Goal: Task Accomplishment & Management: Manage account settings

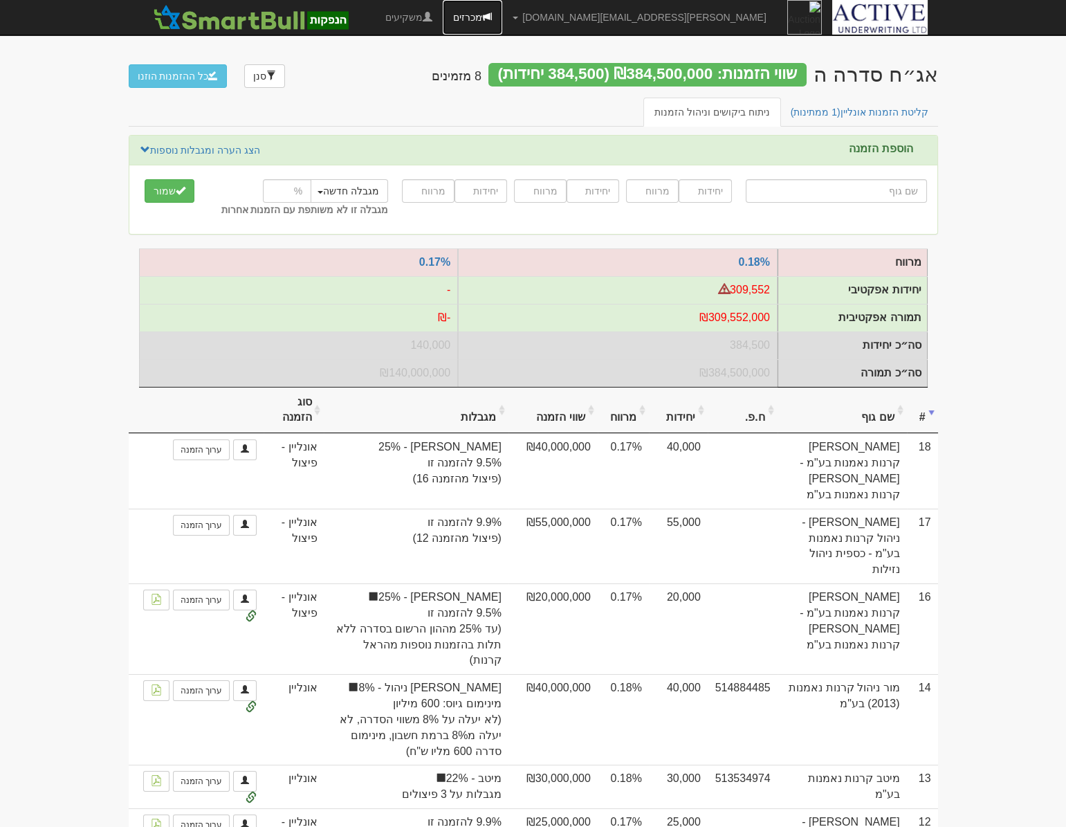
click at [502, 16] on link "מכרזים" at bounding box center [472, 17] width 59 height 35
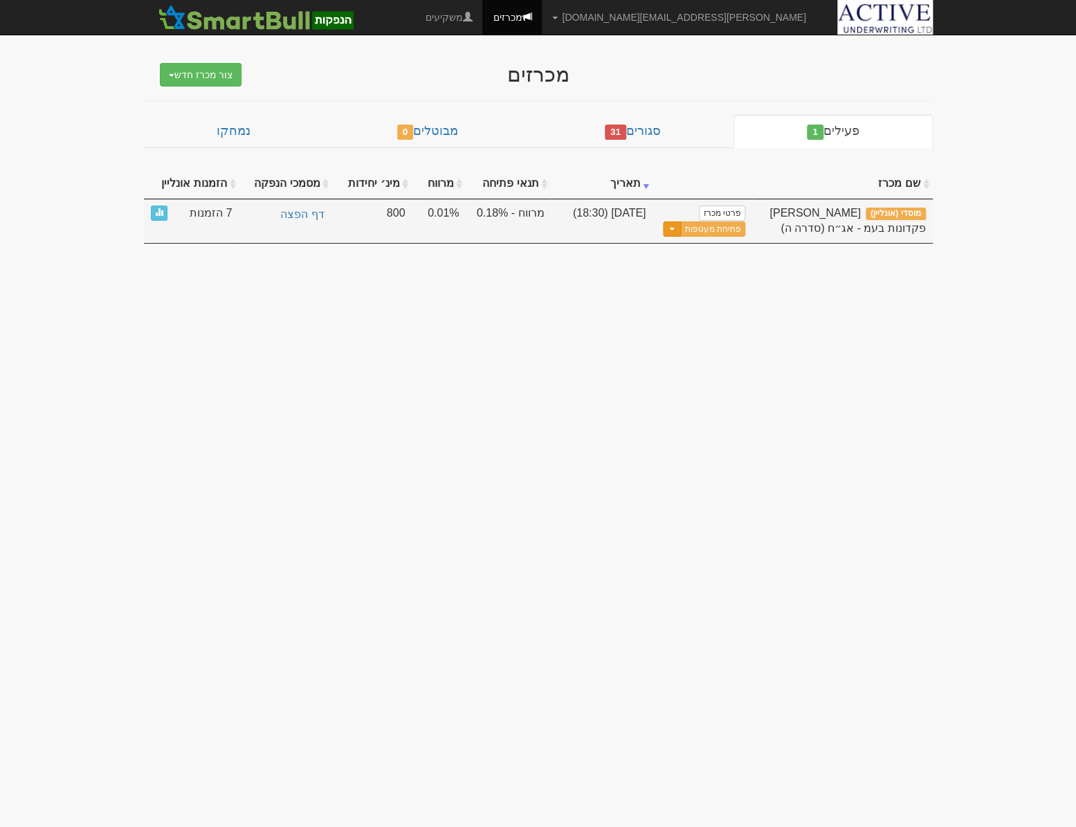
click at [674, 228] on span "button" at bounding box center [672, 229] width 6 height 3
click at [670, 250] on link "עדכן שעת סיום מכרז" at bounding box center [678, 252] width 131 height 18
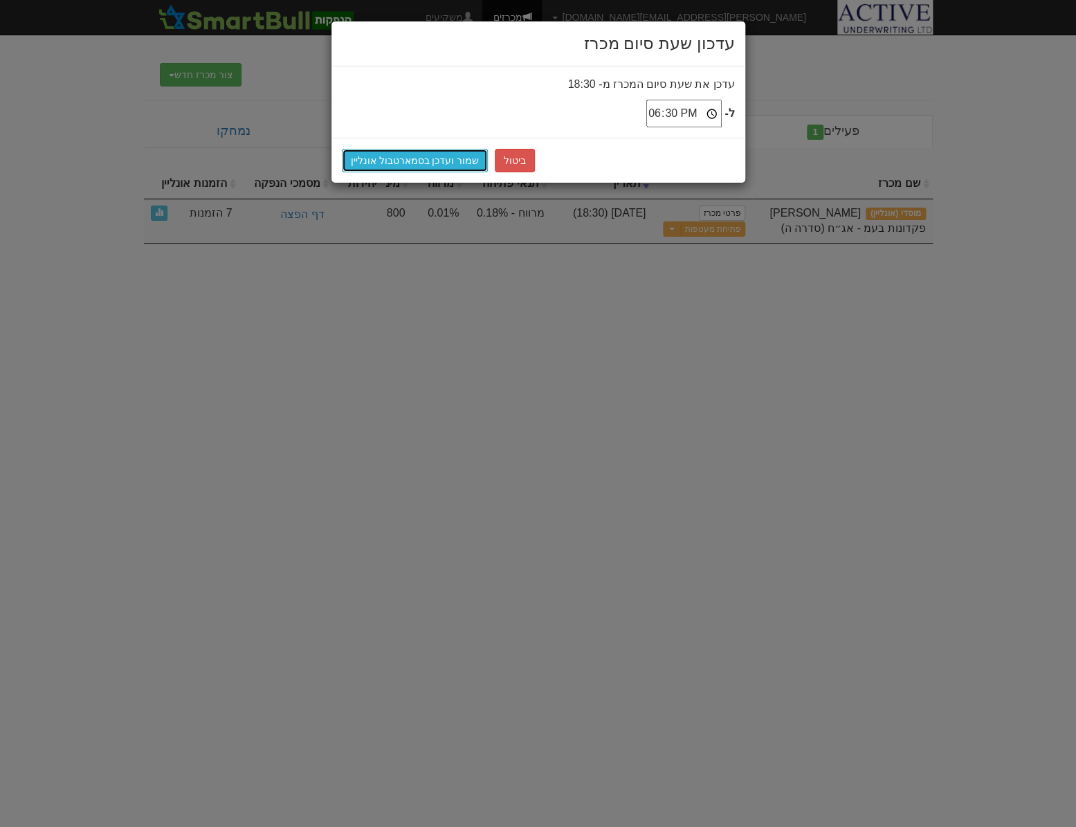
click at [445, 160] on button "שמור ועדכן בסמארטבול אונליין" at bounding box center [415, 161] width 147 height 24
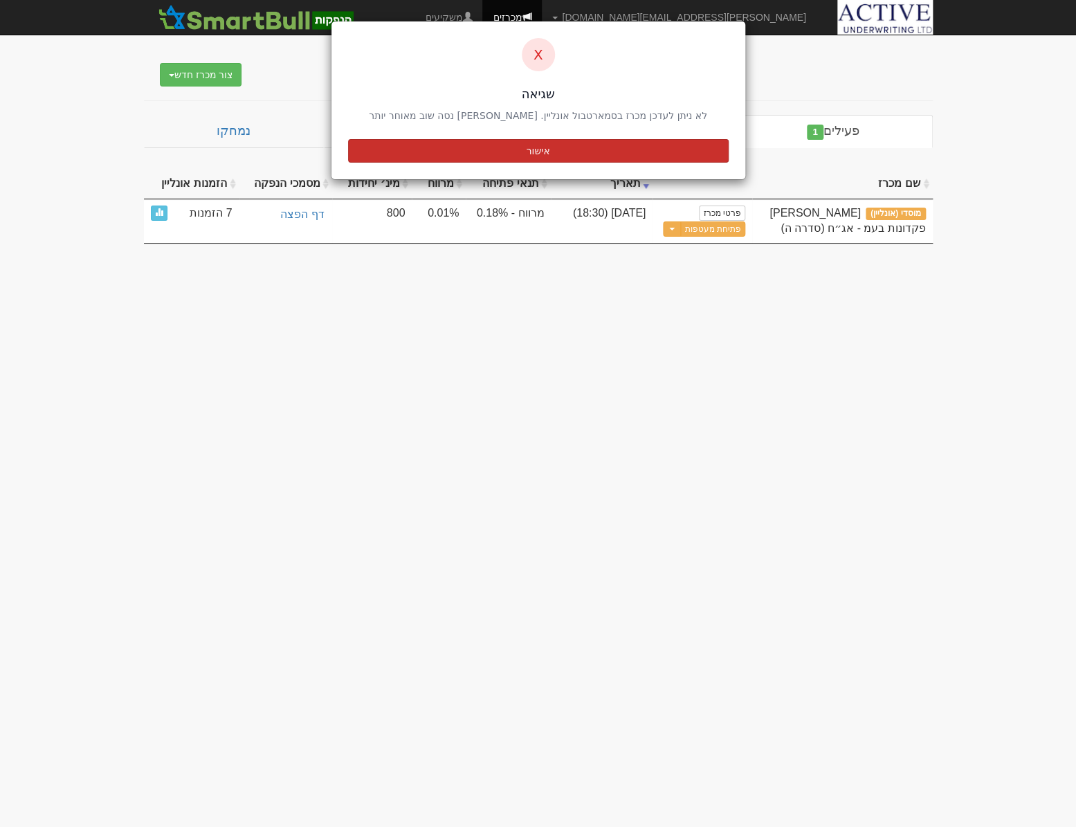
click at [499, 142] on button "אישור" at bounding box center [538, 151] width 380 height 24
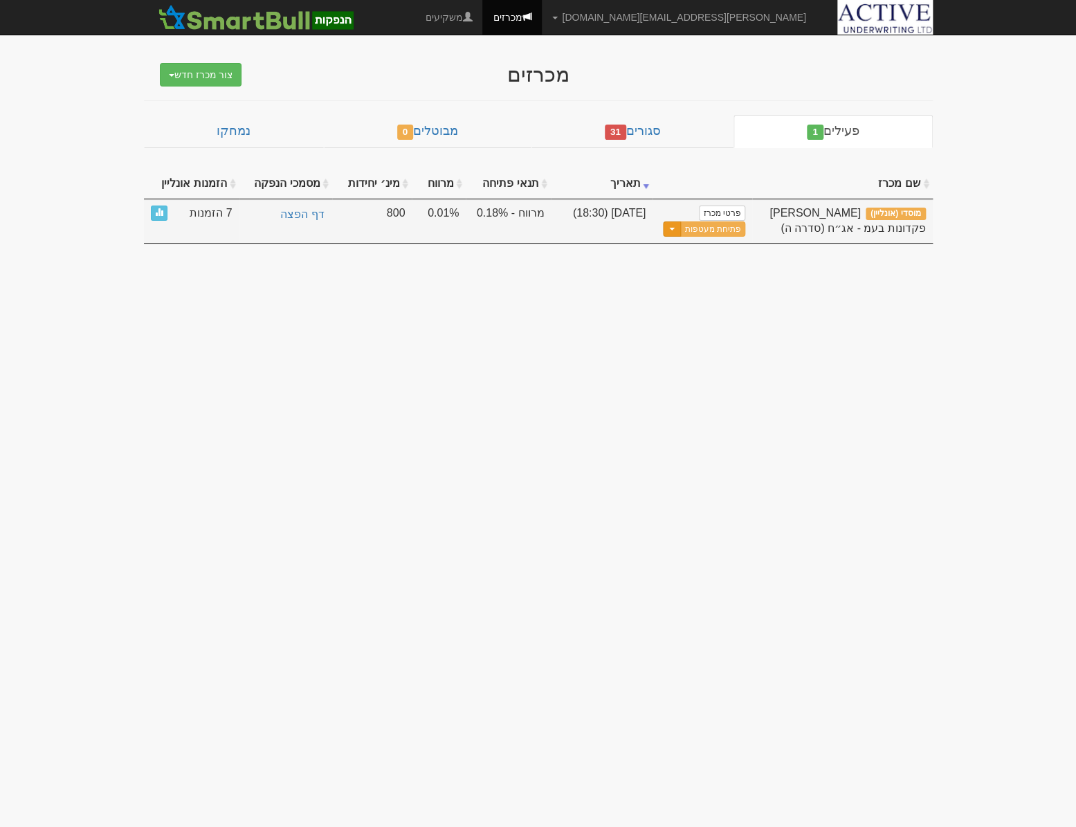
click at [680, 228] on button "Toggle Dropdown" at bounding box center [672, 229] width 18 height 16
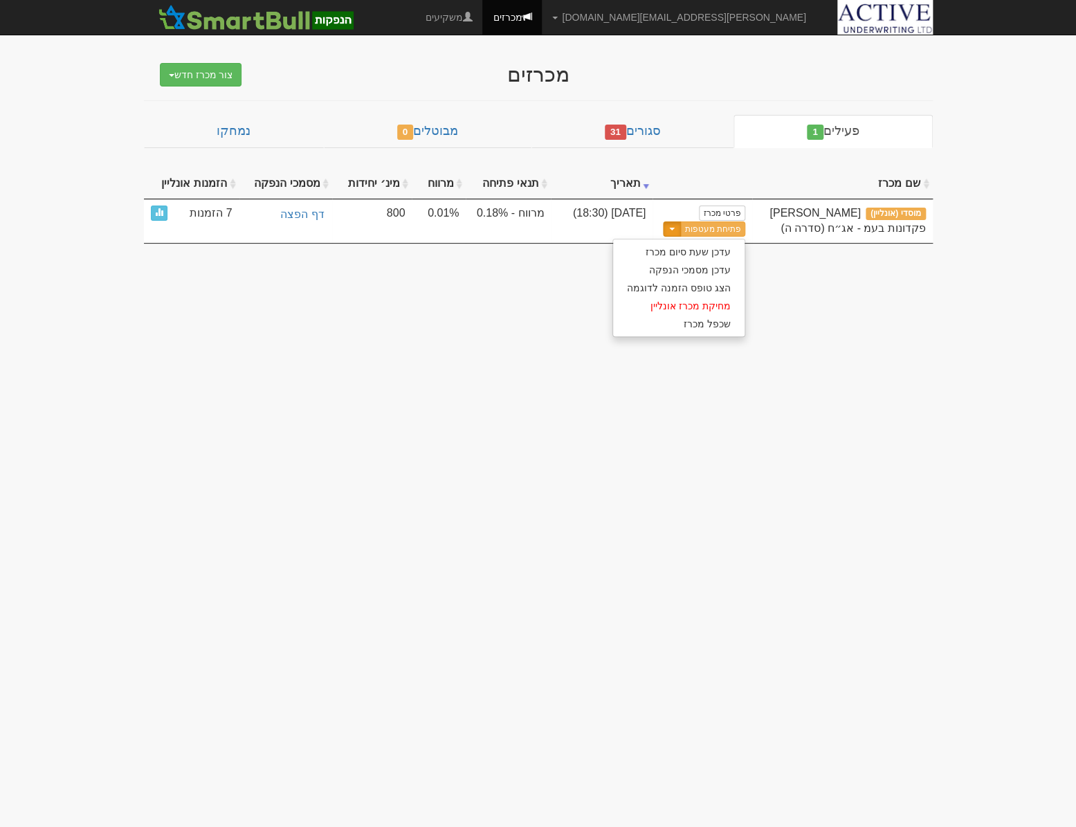
click at [816, 303] on body "neil@activeu.co.il הגדרות חשבונות הנפקה תבניות הודעות קיבול X" at bounding box center [538, 413] width 1076 height 827
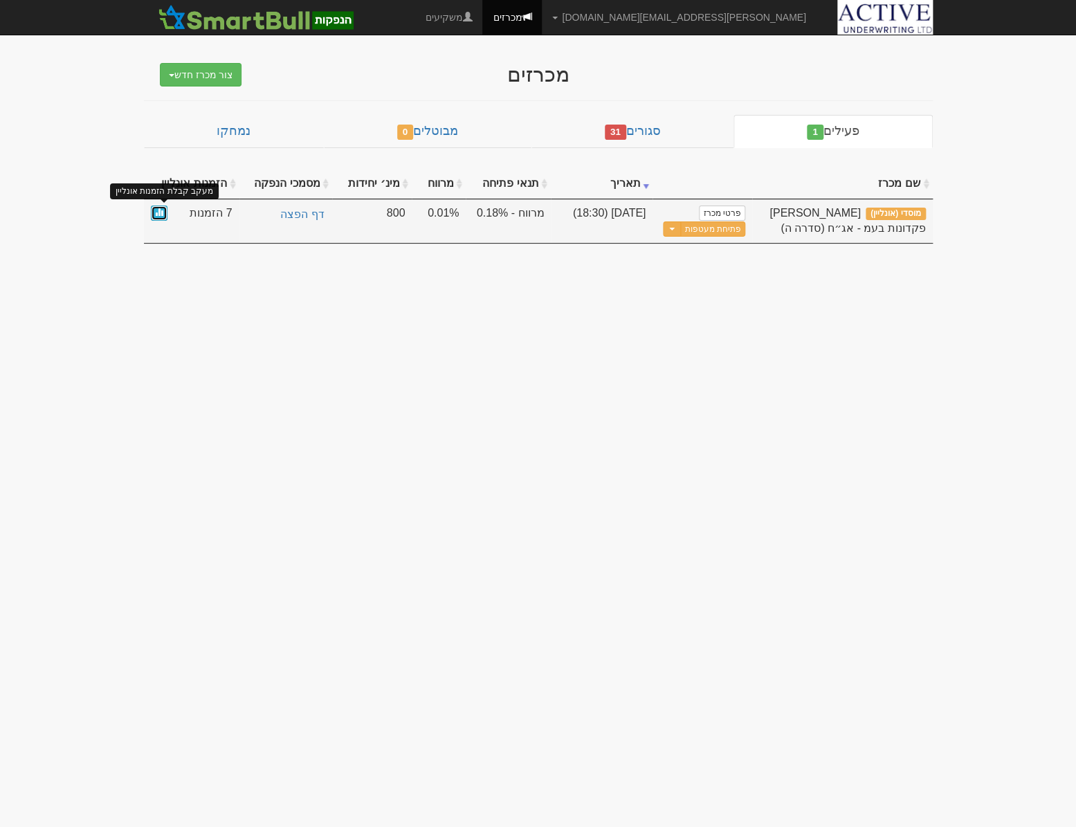
click at [161, 212] on span at bounding box center [159, 211] width 8 height 8
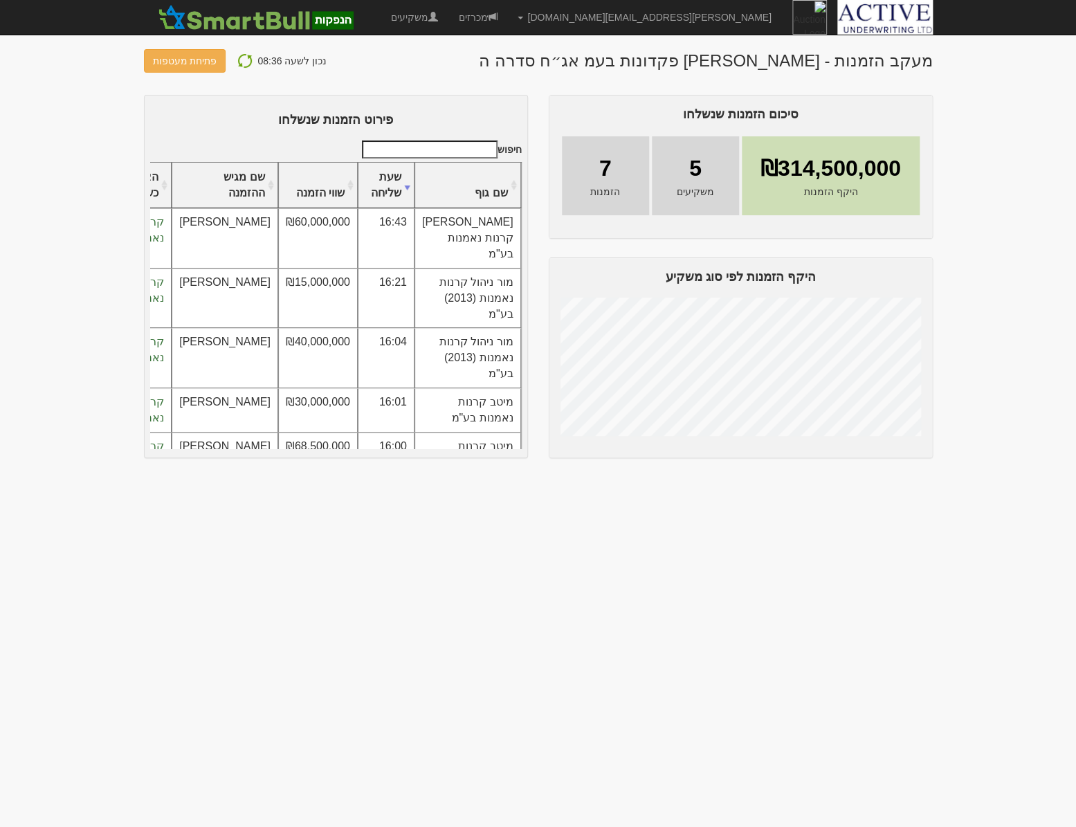
scroll to position [124, 0]
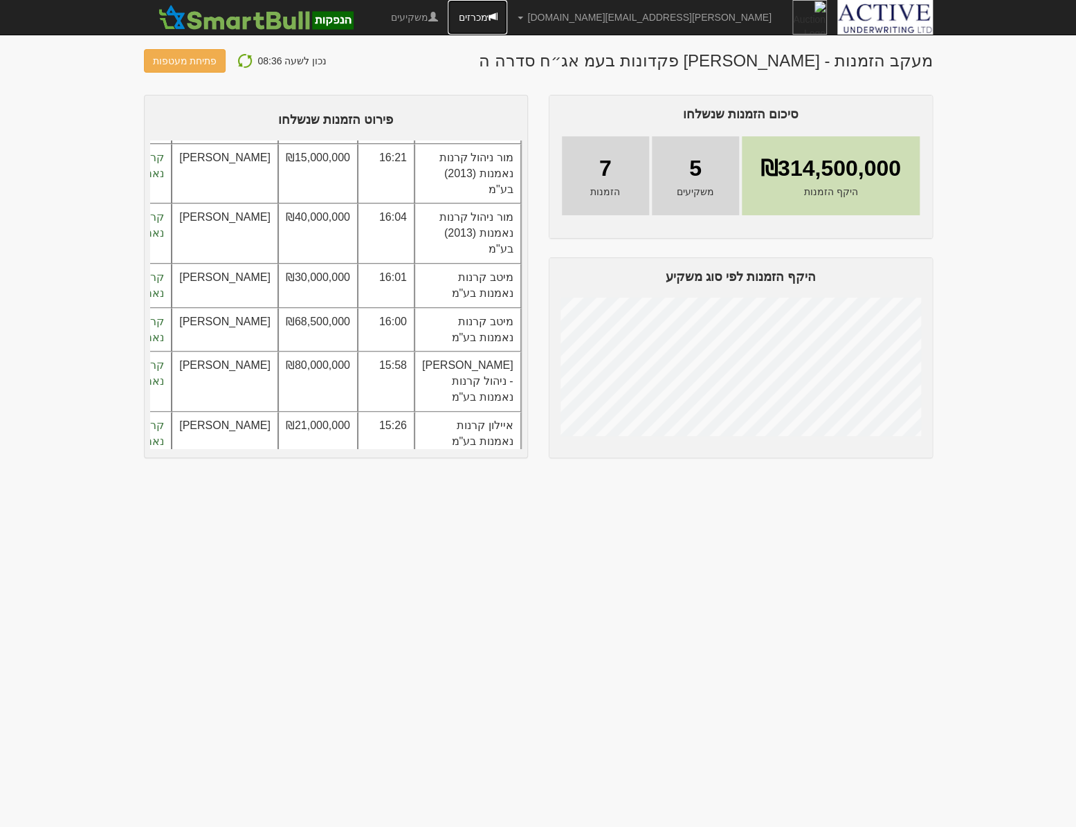
click at [507, 22] on link "מכרזים" at bounding box center [476, 17] width 59 height 35
